Goal: Transaction & Acquisition: Purchase product/service

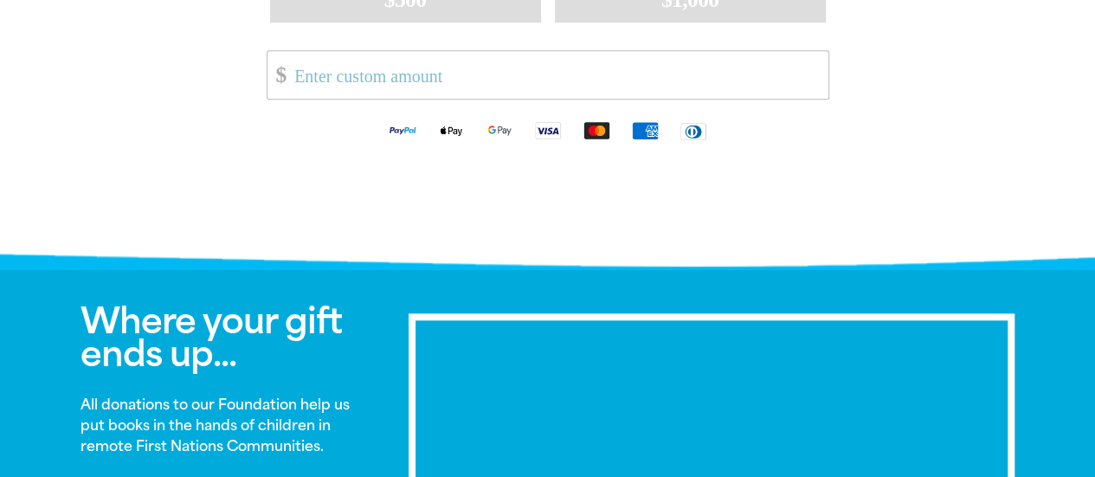
scroll to position [365, 0]
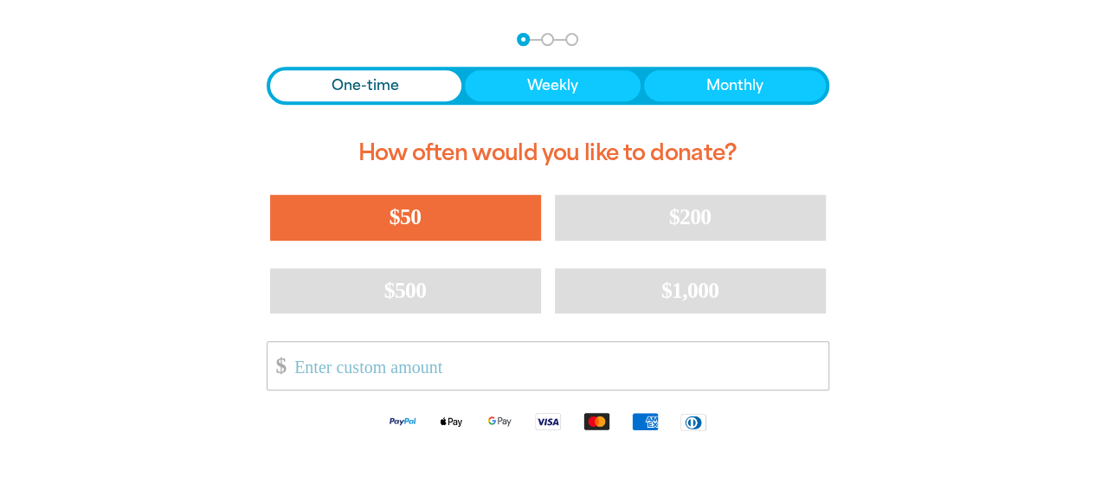
click at [478, 215] on button "$50" at bounding box center [405, 217] width 271 height 45
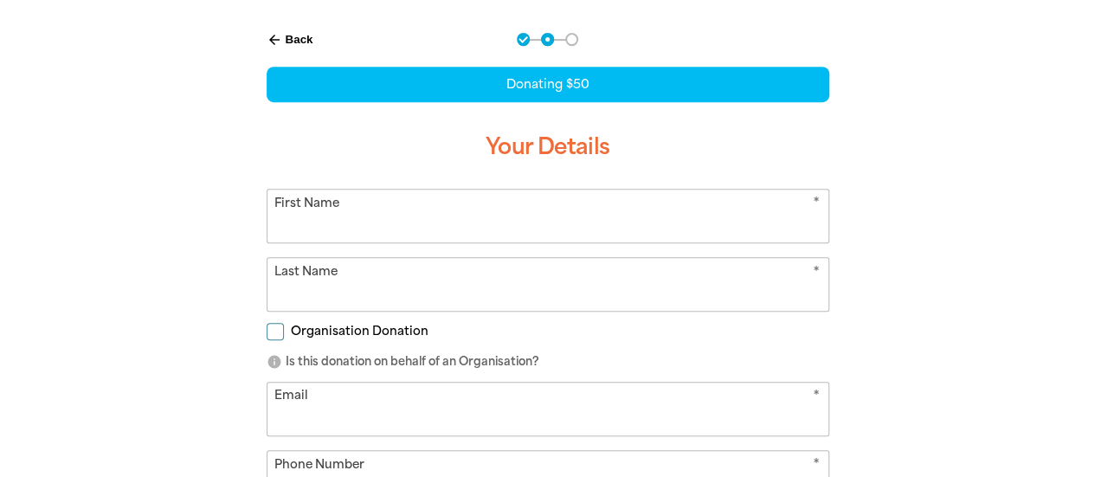
select select "AU"
click at [501, 209] on input "First Name" at bounding box center [547, 215] width 561 height 53
type input "[PERSON_NAME]"
type input "Arnaout"
type input "[PERSON_NAME][EMAIL_ADDRESS][PERSON_NAME][DOMAIN_NAME]"
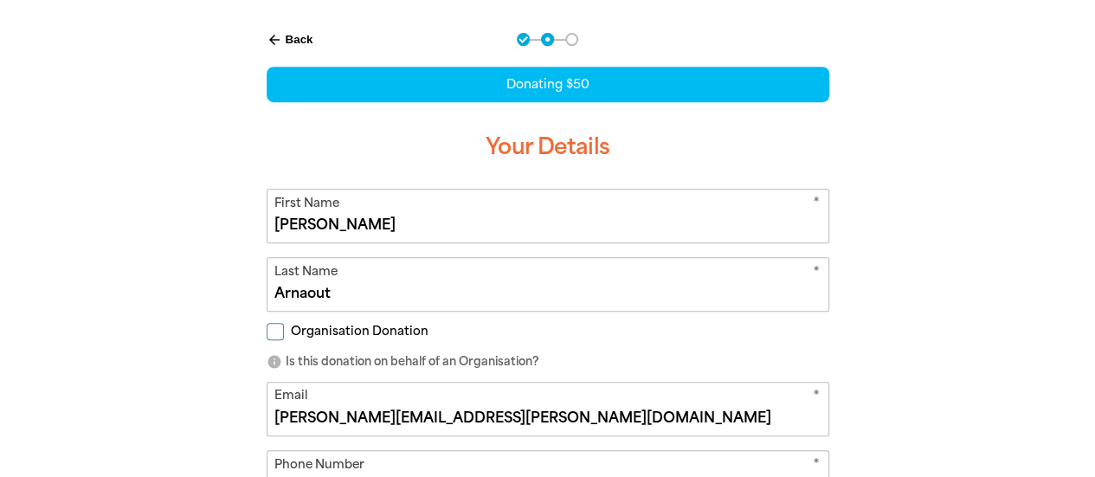
type input "0438 310 735"
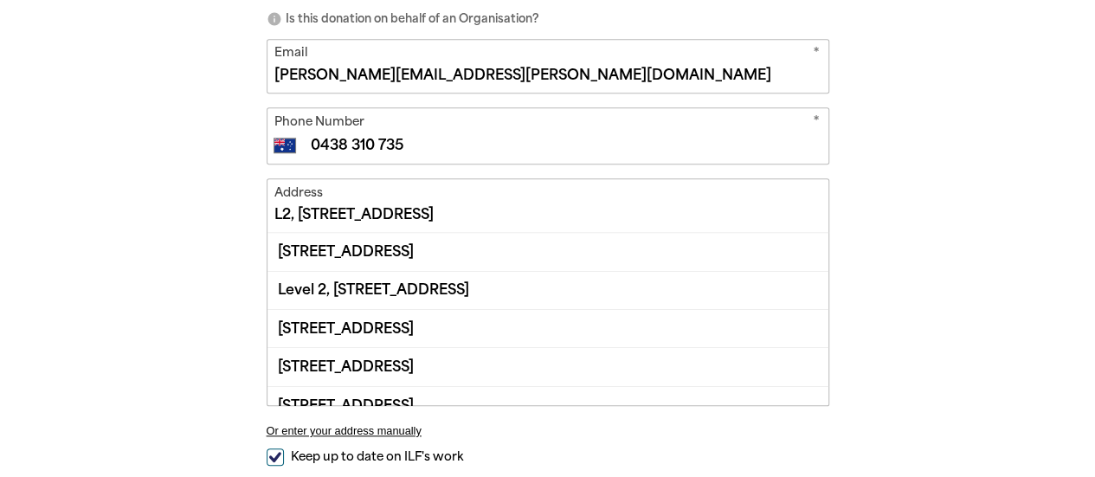
scroll to position [710, 0]
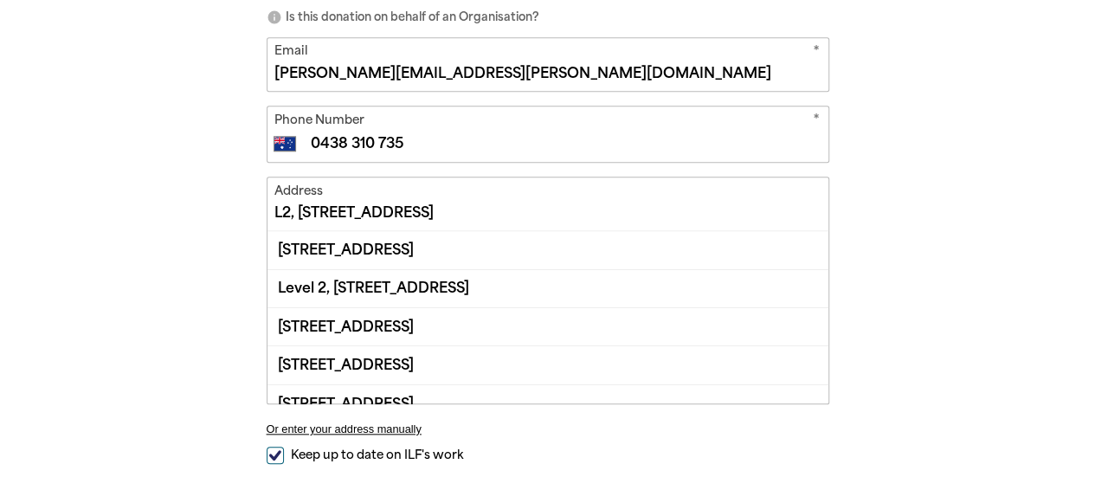
click at [162, 252] on div "arrow_back Back Step 1 Step 2 Step 3 Donating $50 Your Details * First Name [PE…" at bounding box center [548, 154] width 1038 height 975
click at [424, 182] on input "L2, [STREET_ADDRESS]" at bounding box center [547, 203] width 561 height 53
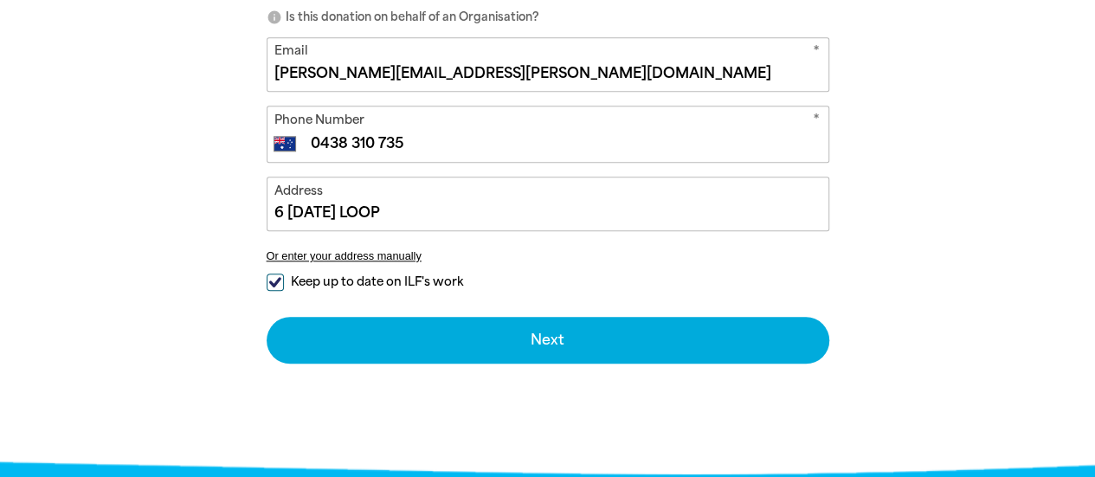
click at [57, 334] on div "arrow_back Back Step 1 Step 2 Step 3 Donating $50 Your Details * First Name [PE…" at bounding box center [548, 68] width 1038 height 802
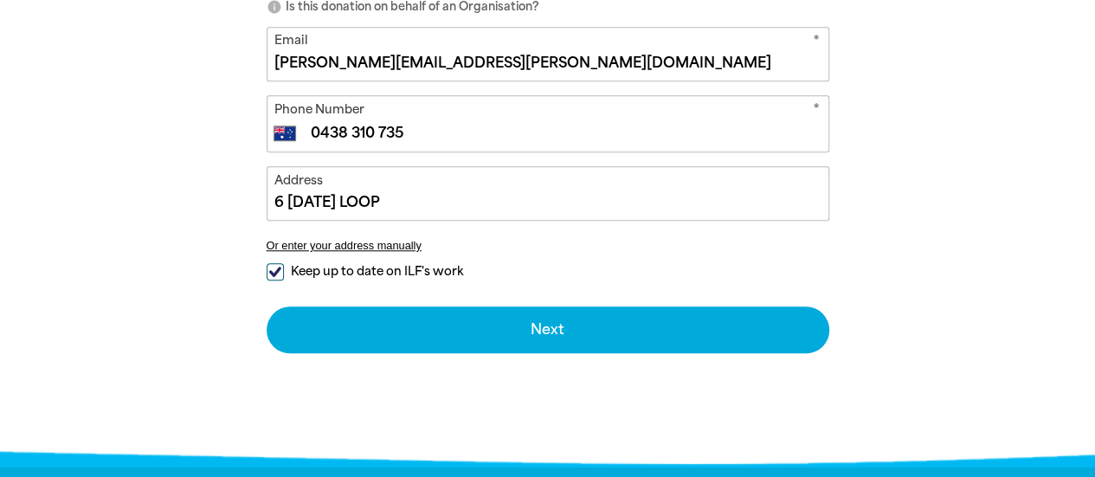
scroll to position [701, 0]
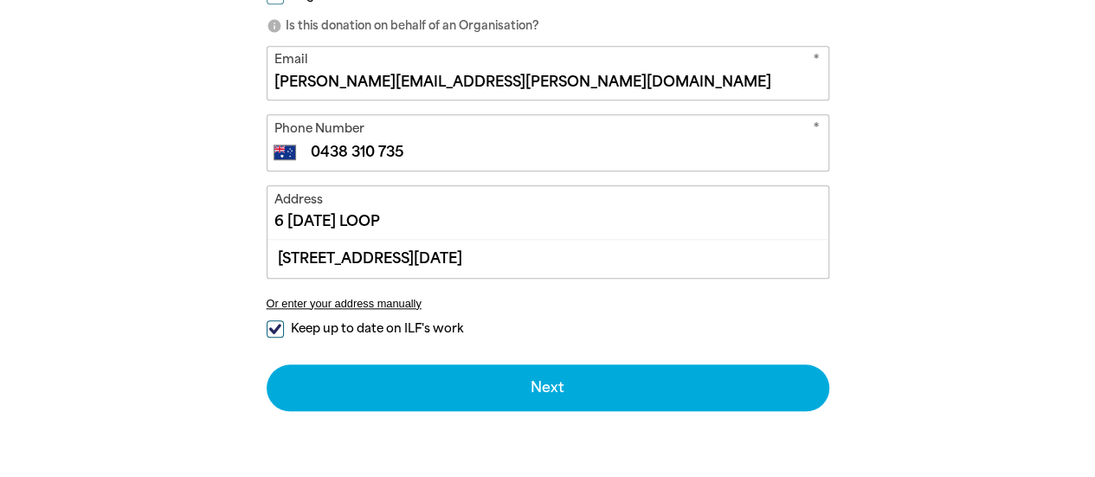
click at [453, 215] on input "6 [DATE] LOOP" at bounding box center [547, 212] width 561 height 53
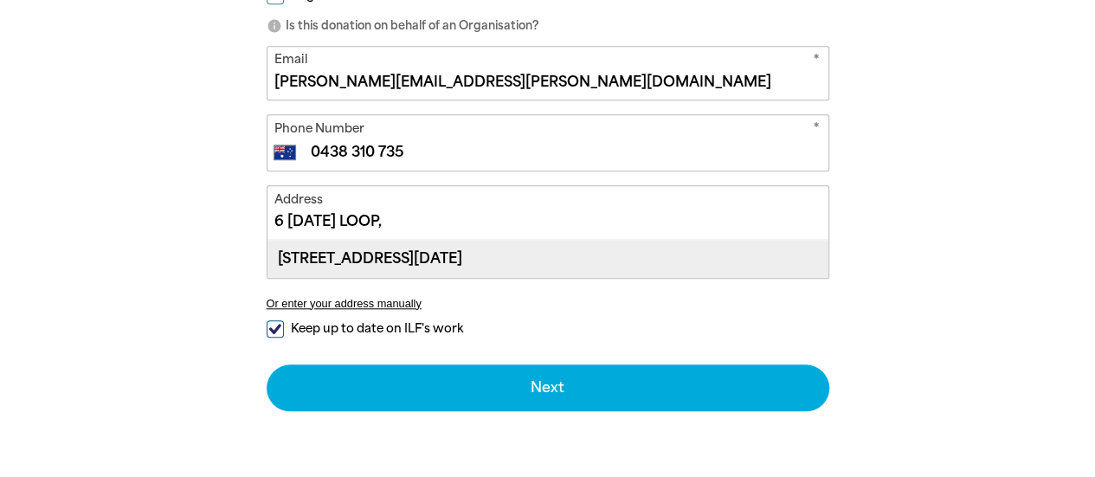
click at [597, 263] on div "[STREET_ADDRESS][DATE]" at bounding box center [547, 258] width 561 height 37
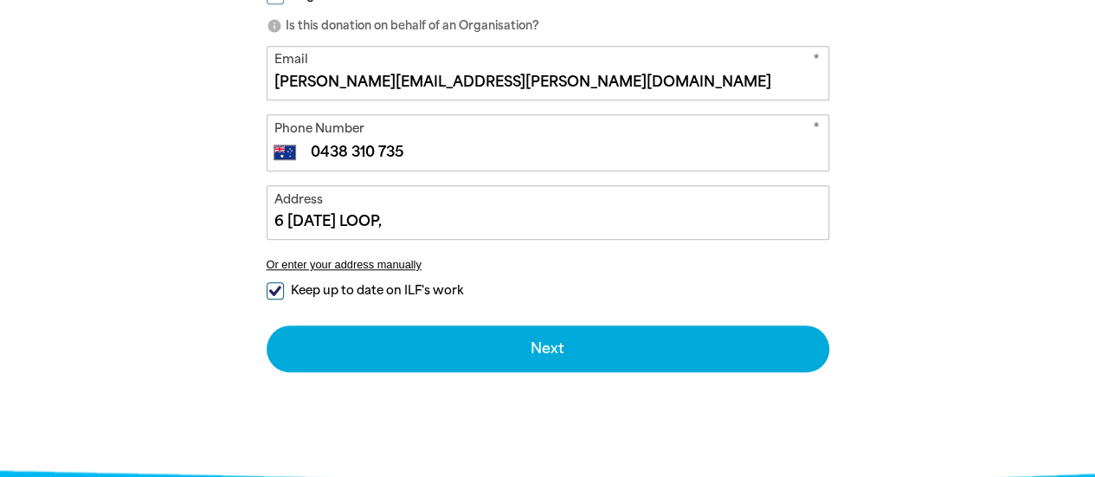
type input "[STREET_ADDRESS][DATE]"
click at [429, 286] on span "Keep up to date on ILF's work" at bounding box center [377, 290] width 172 height 16
click at [284, 286] on input "Keep up to date on ILF's work" at bounding box center [275, 290] width 17 height 17
checkbox input "false"
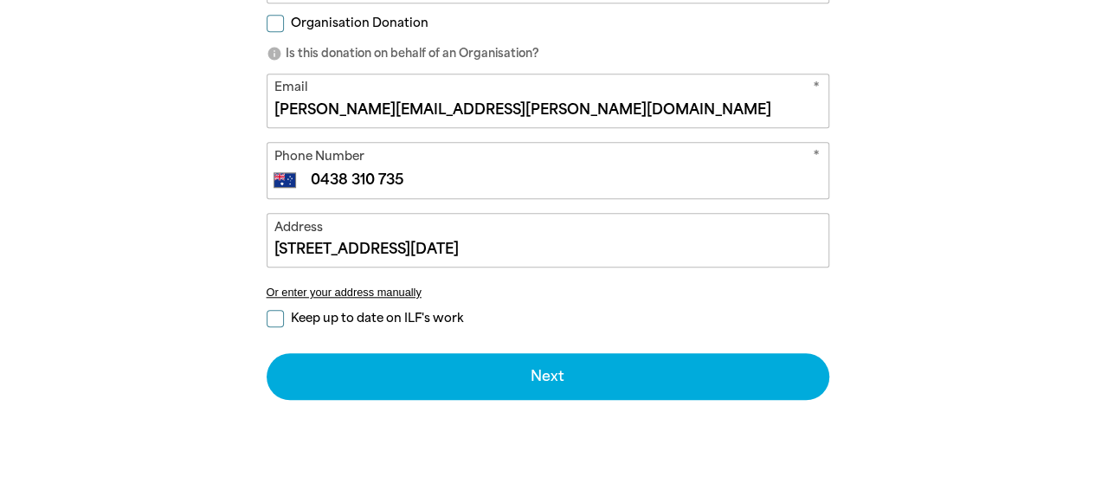
scroll to position [727, 0]
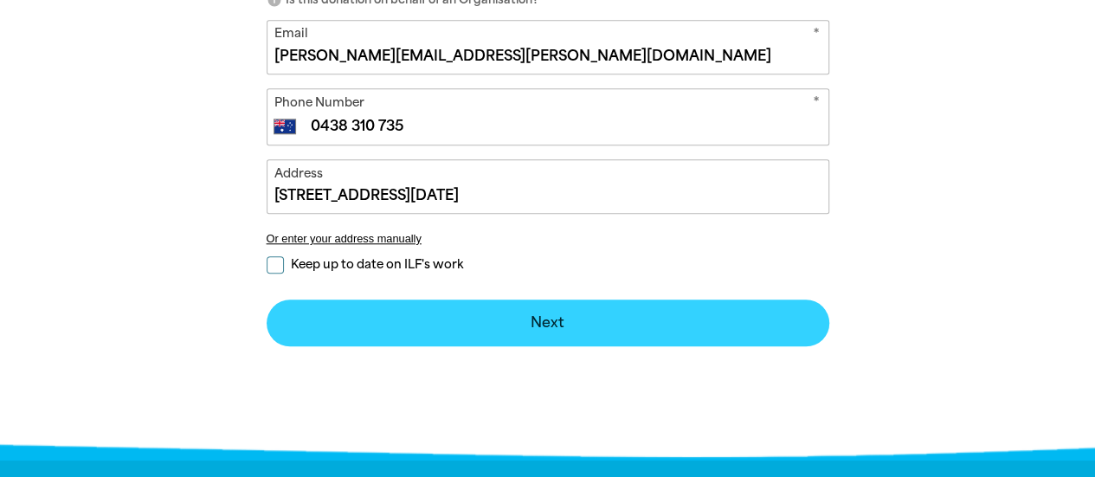
click at [451, 307] on button "Next chevron_right" at bounding box center [548, 322] width 562 height 47
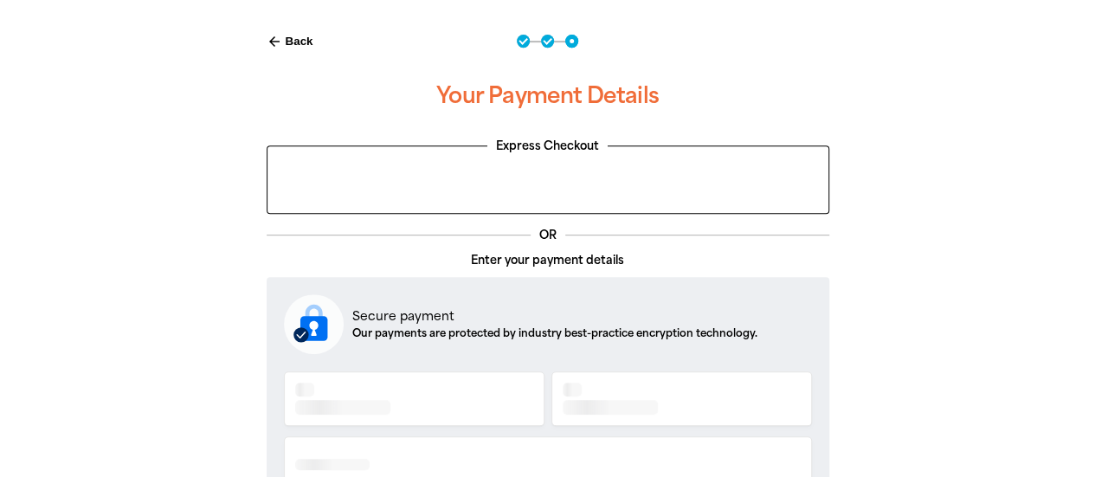
scroll to position [362, 0]
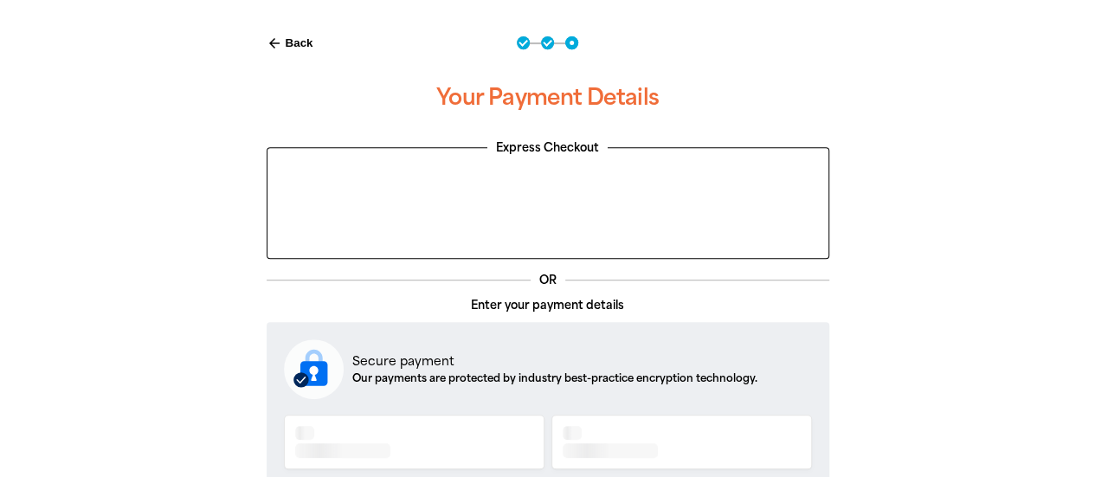
click at [280, 35] on icon "arrow_back" at bounding box center [275, 43] width 16 height 16
select select "AU"
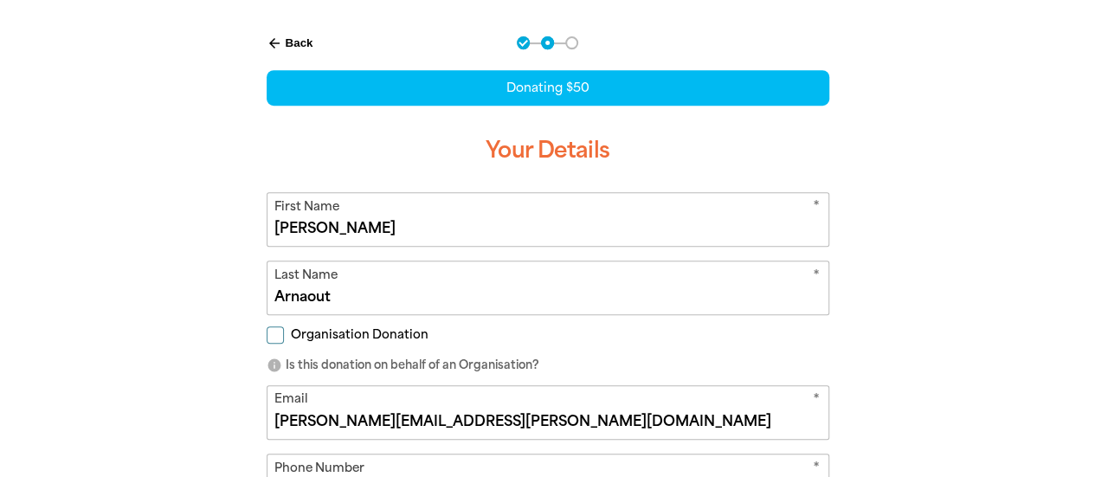
click at [405, 409] on input "[PERSON_NAME][EMAIL_ADDRESS][PERSON_NAME][DOMAIN_NAME]" at bounding box center [547, 412] width 561 height 53
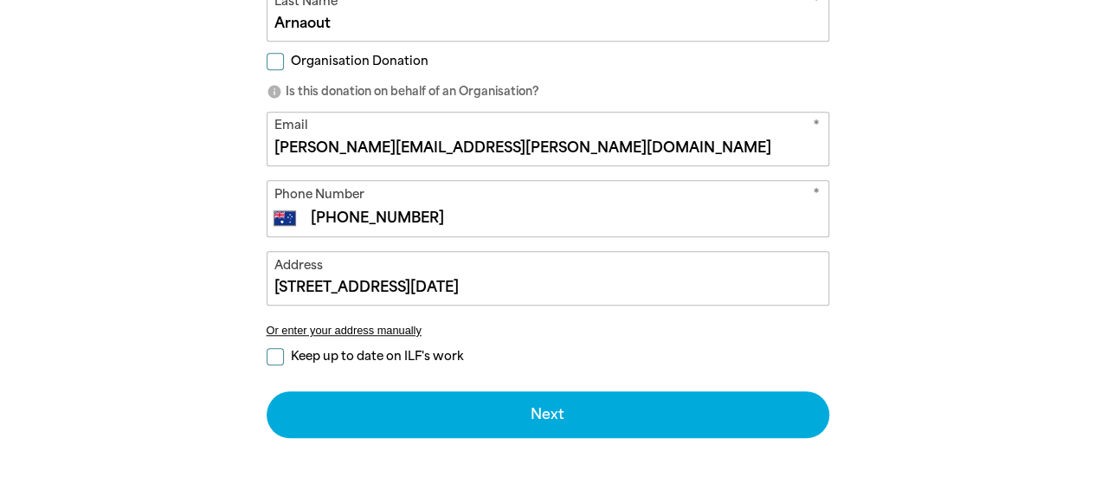
type input "[PERSON_NAME][EMAIL_ADDRESS][PERSON_NAME][DOMAIN_NAME]"
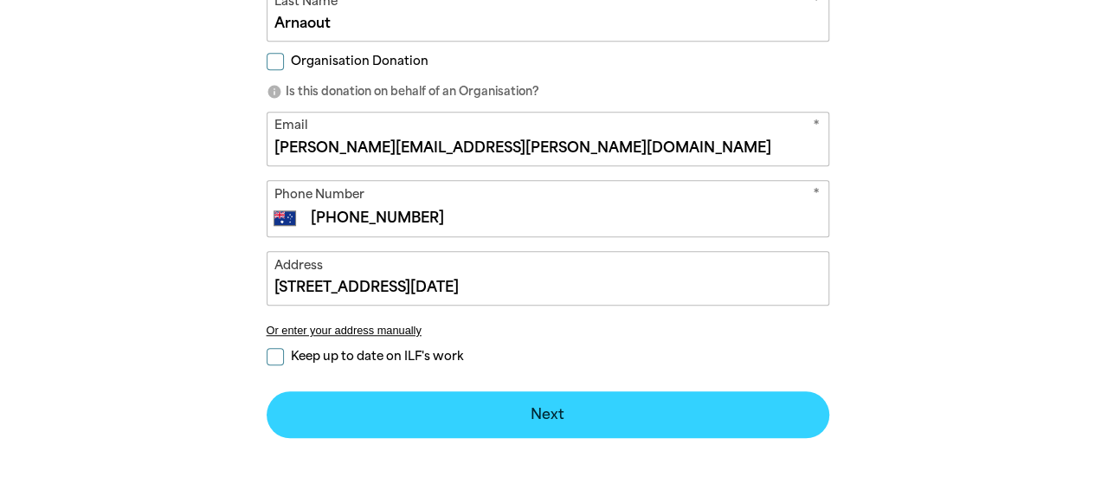
click at [405, 409] on button "Next chevron_right" at bounding box center [548, 414] width 562 height 47
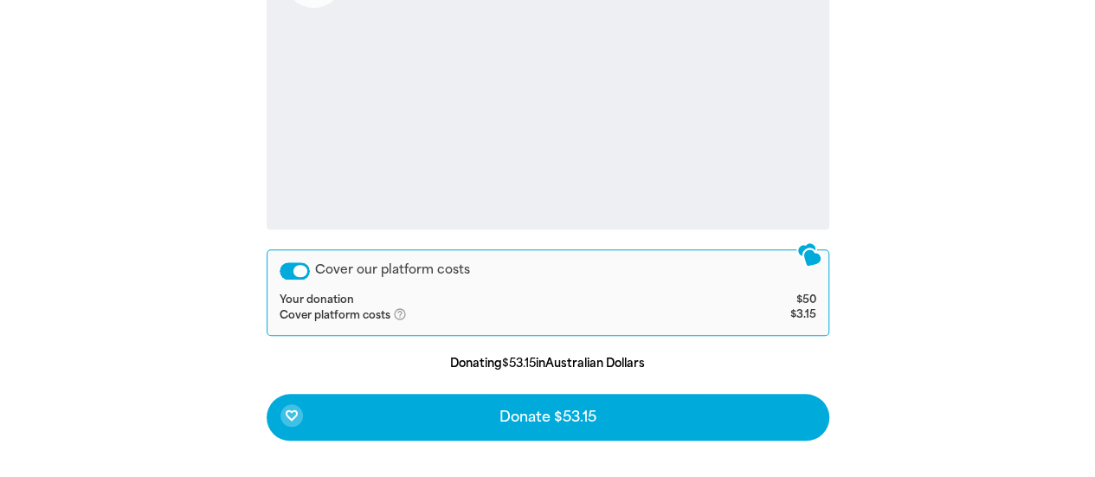
scroll to position [945, 0]
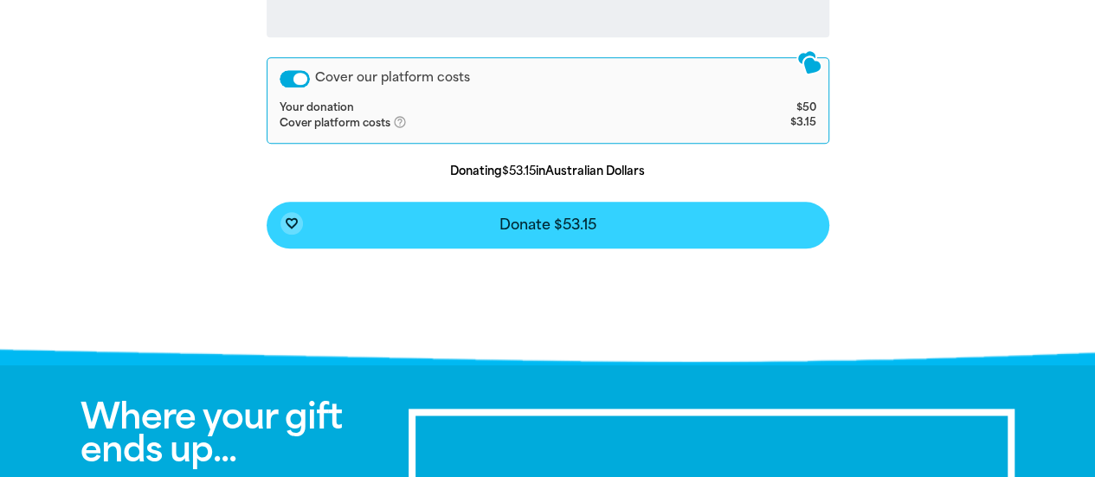
click at [539, 237] on button "favorite_border Donate $53.15" at bounding box center [548, 225] width 562 height 47
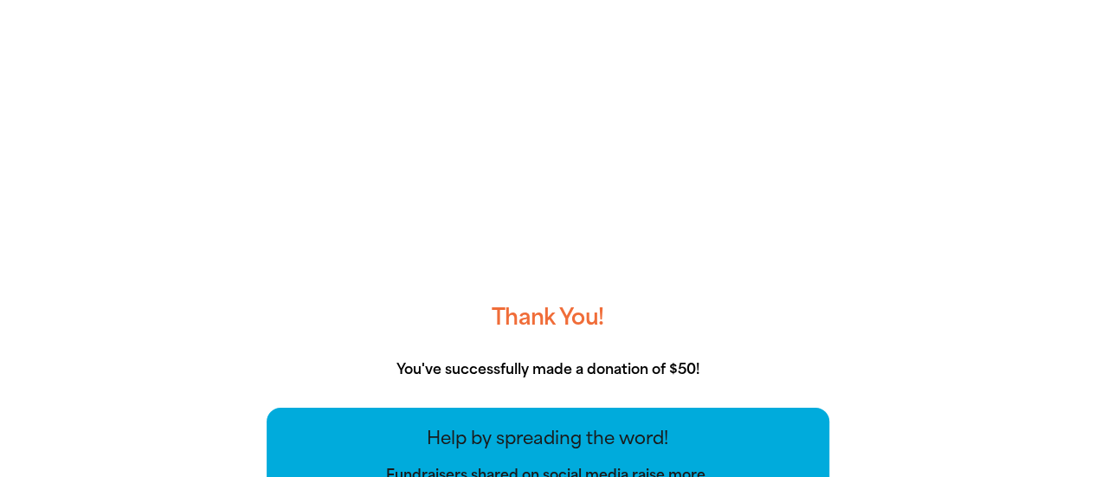
scroll to position [0, 0]
